Goal: Find specific page/section: Find specific page/section

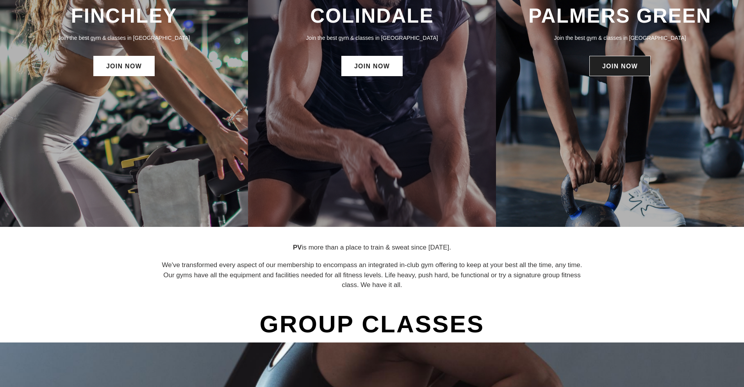
scroll to position [178, 0]
click at [635, 71] on link "JOIN NOW" at bounding box center [619, 66] width 61 height 20
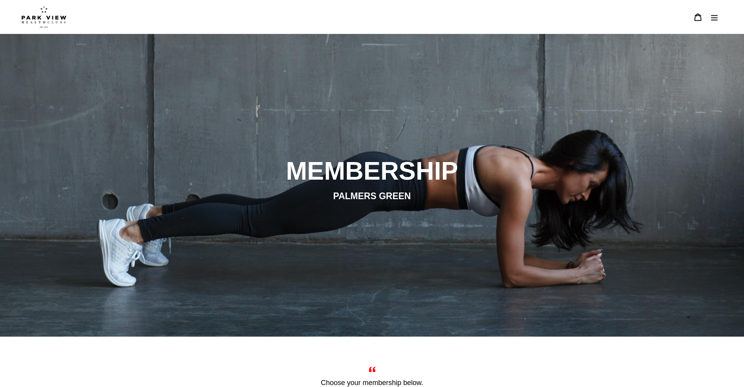
click at [714, 12] on button "Menu" at bounding box center [714, 17] width 16 height 17
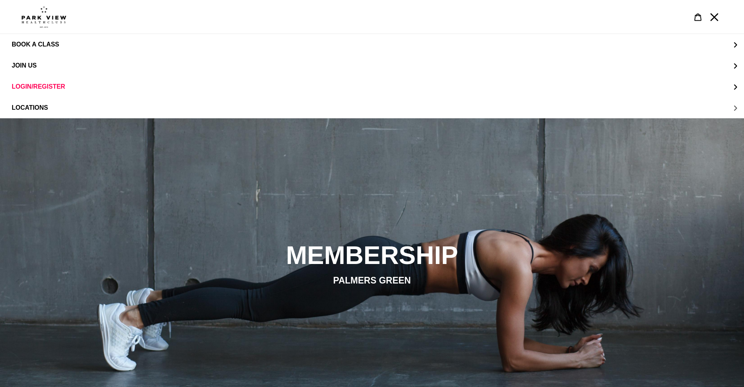
click at [211, 111] on button "LOCATIONS" at bounding box center [372, 107] width 744 height 21
click at [70, 110] on span "Palmers Green" at bounding box center [54, 107] width 54 height 7
